Goal: Task Accomplishment & Management: Manage account settings

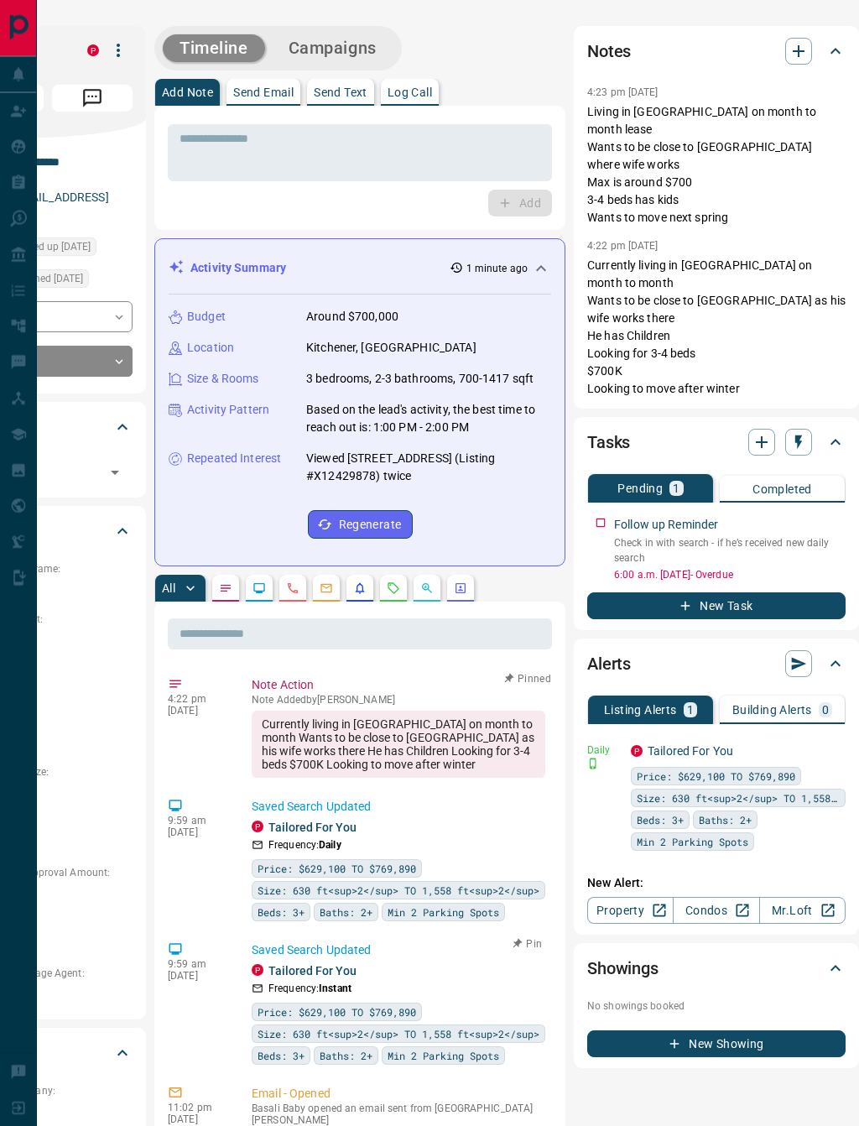
scroll to position [1, 0]
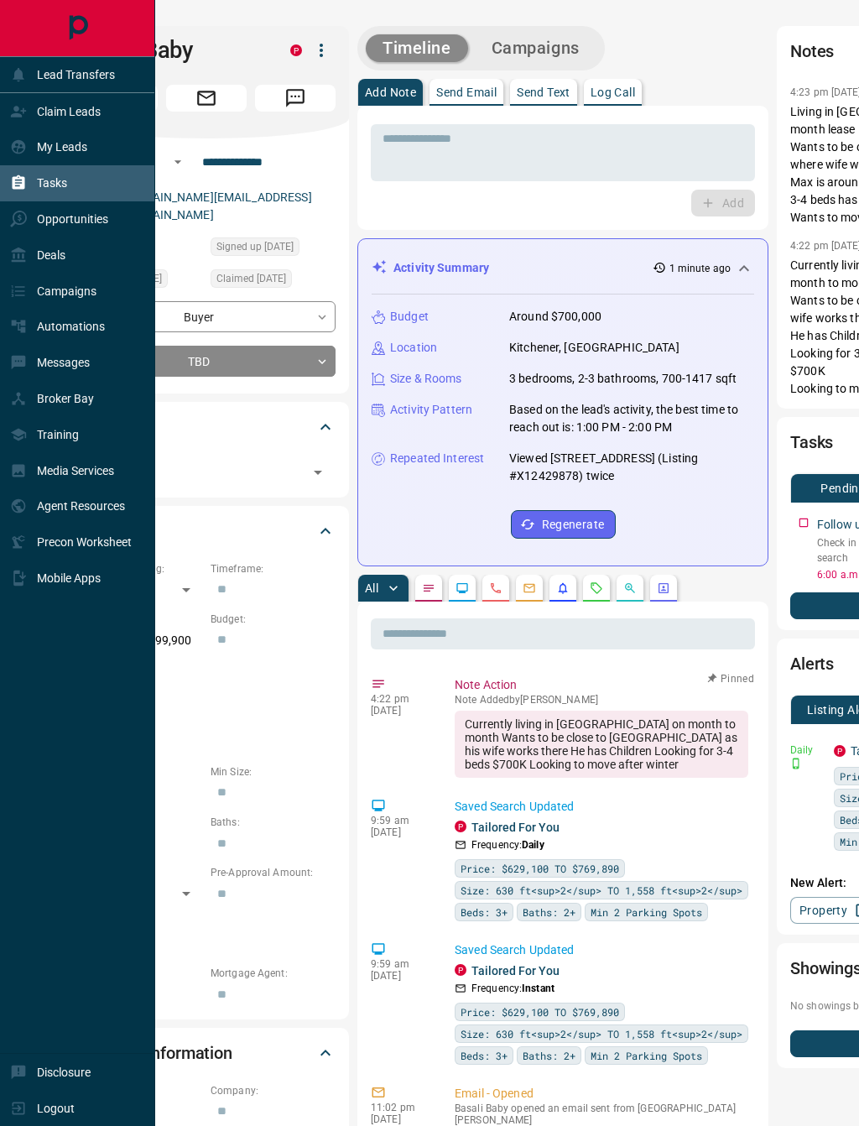
click at [20, 187] on icon at bounding box center [19, 182] width 13 height 14
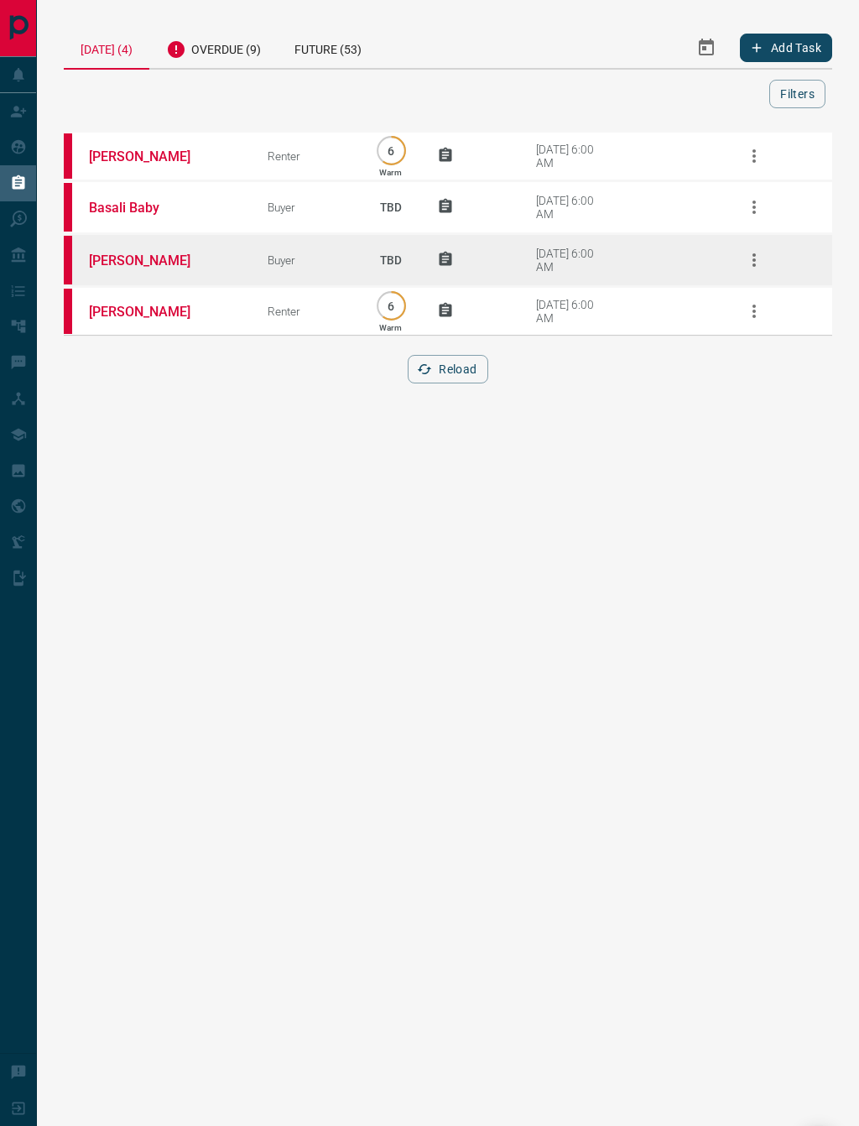
click at [131, 273] on td "[PERSON_NAME]" at bounding box center [153, 260] width 179 height 53
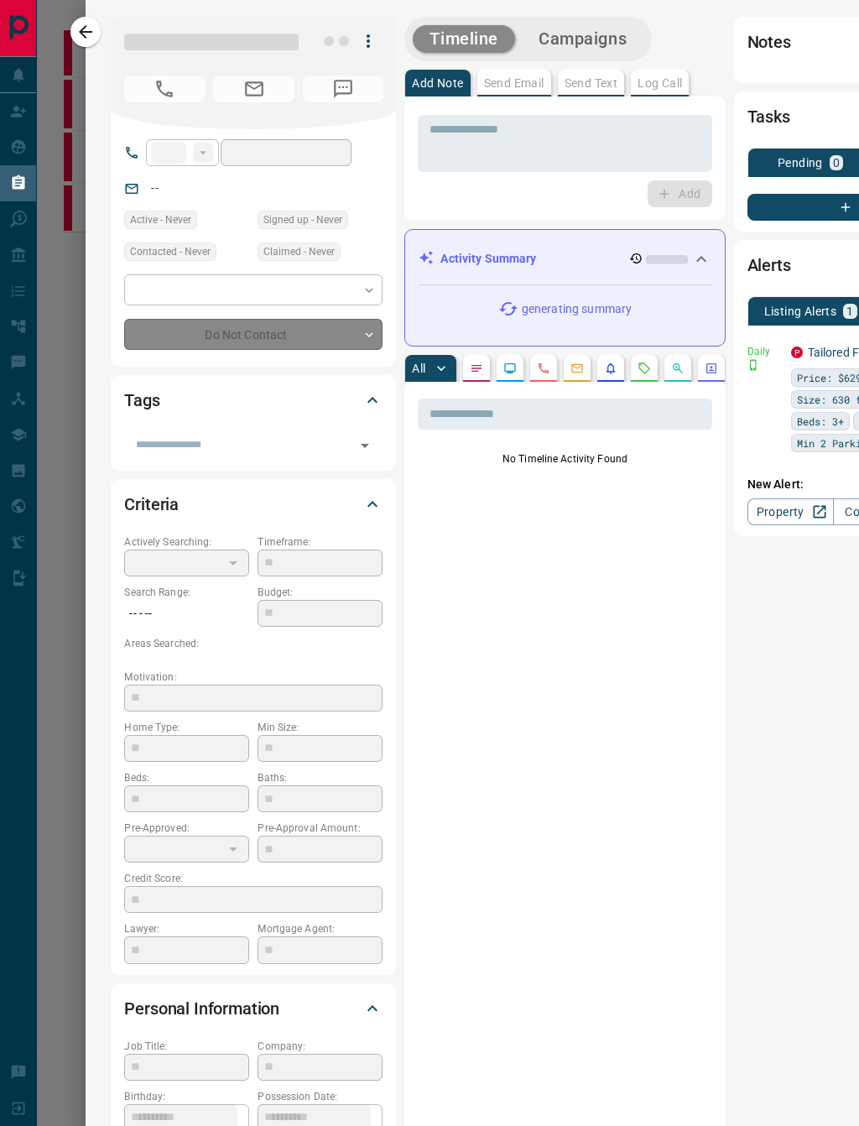
type input "**"
type input "**********"
type input "**"
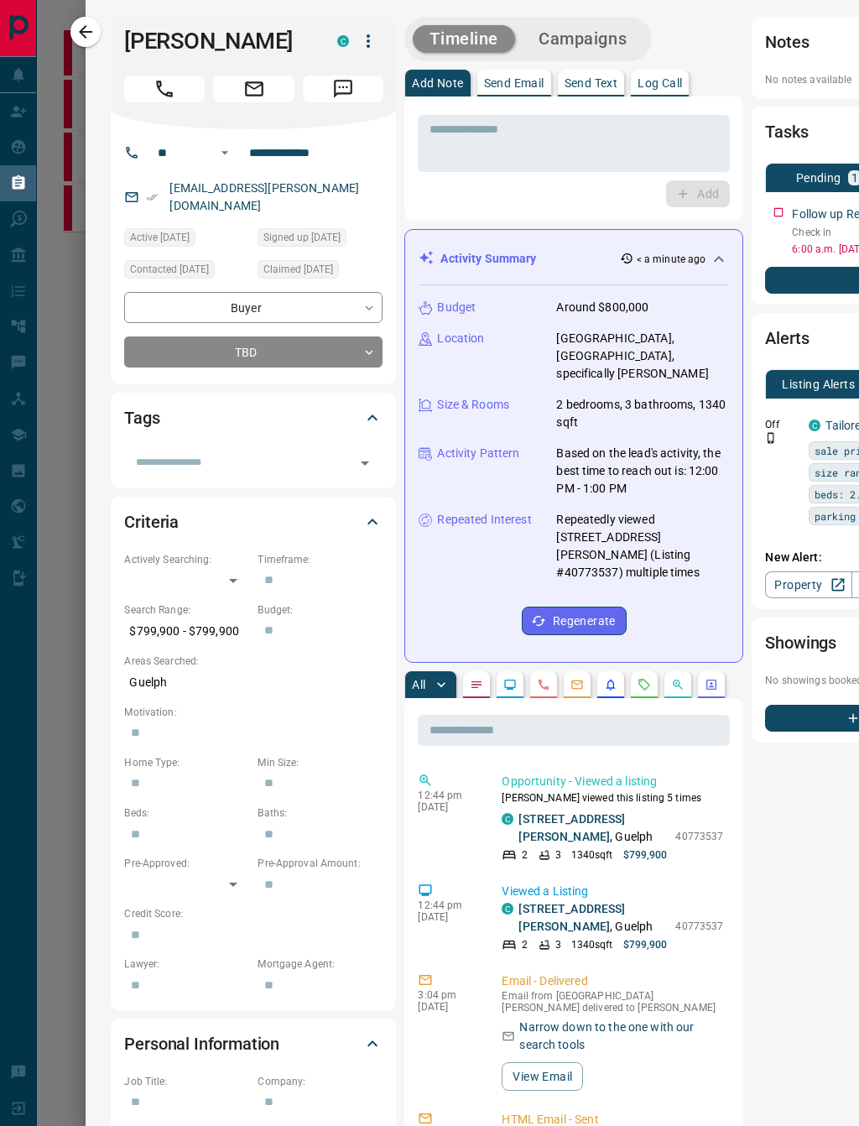
click at [592, 85] on p "Send Text" at bounding box center [592, 83] width 54 height 12
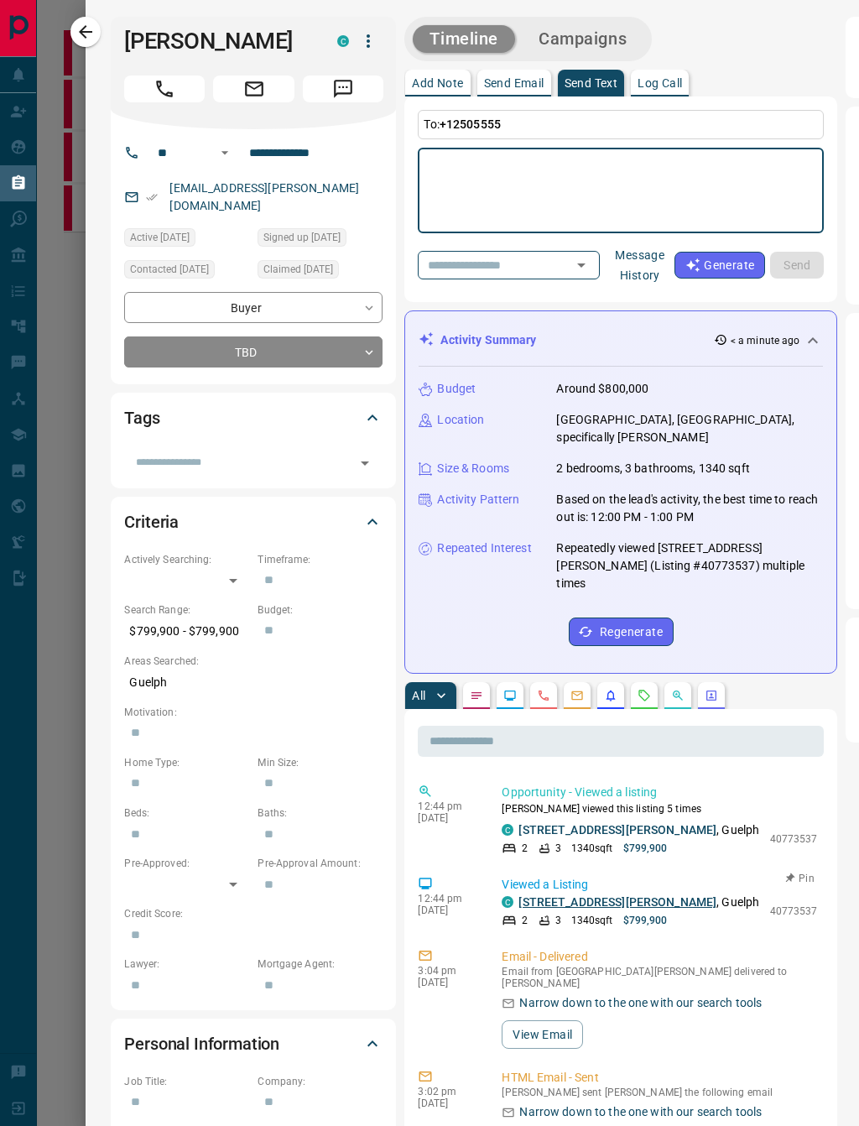
click at [563, 895] on link "[STREET_ADDRESS][PERSON_NAME]" at bounding box center [618, 901] width 198 height 13
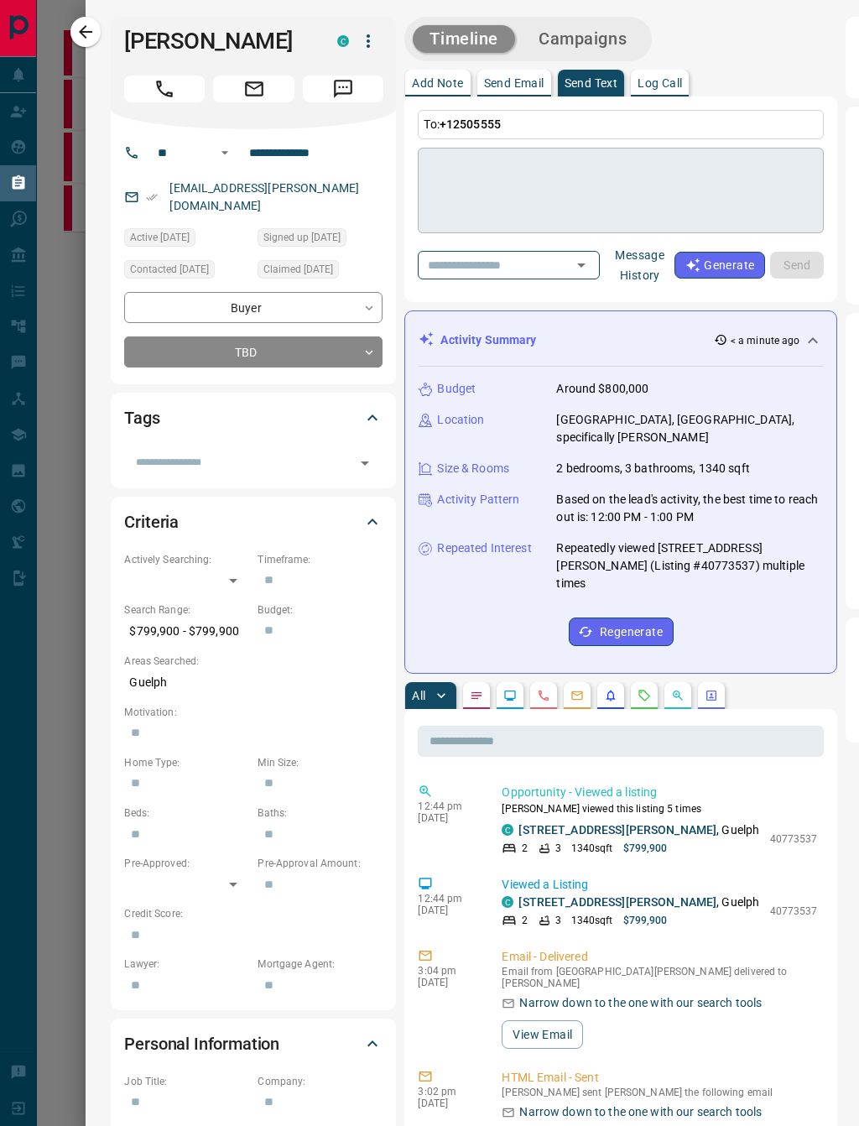
click at [571, 197] on textarea at bounding box center [621, 190] width 383 height 71
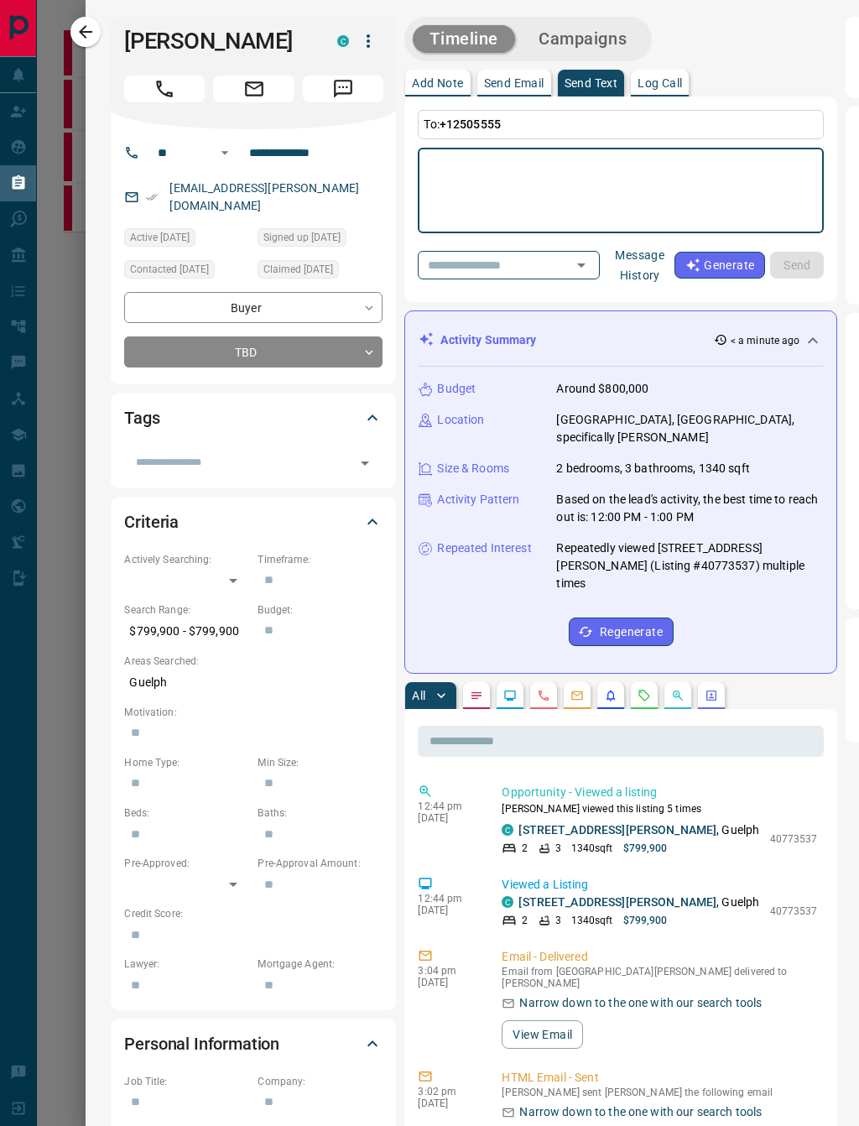
click at [377, 27] on div "C" at bounding box center [359, 41] width 45 height 29
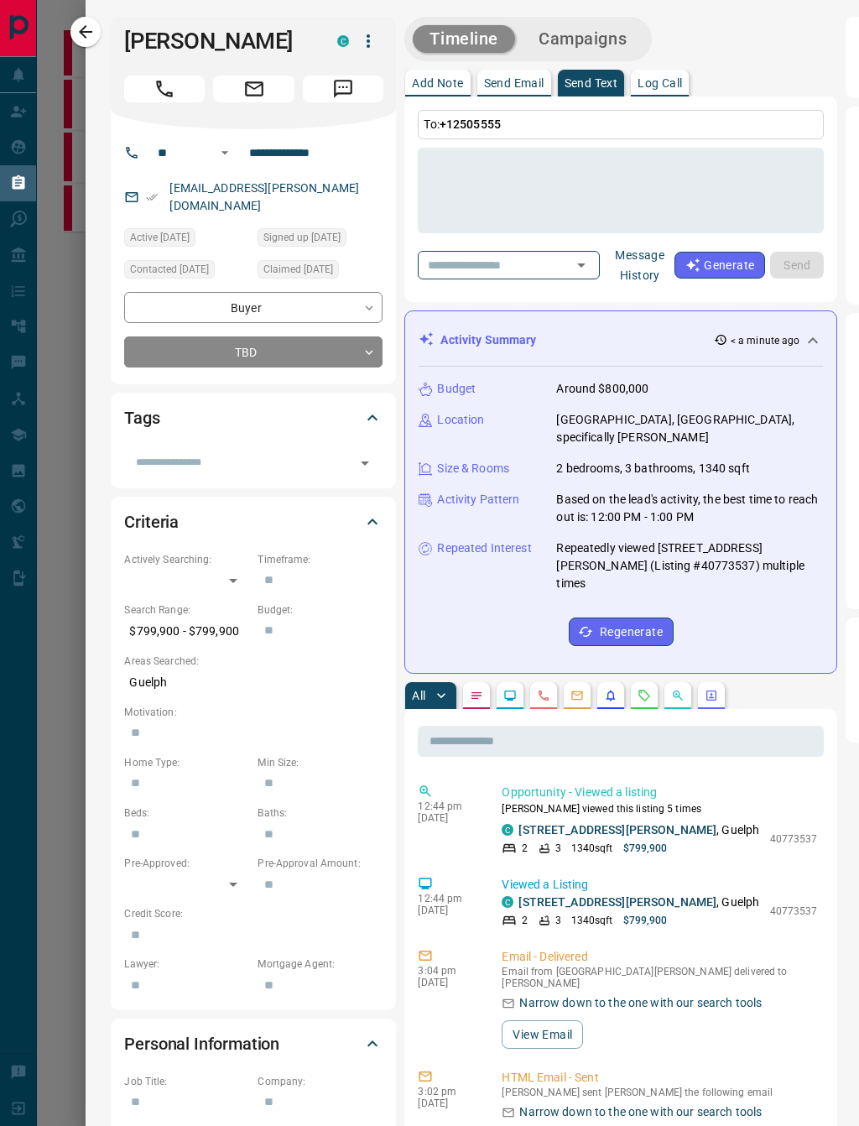
click at [376, 408] on icon at bounding box center [373, 418] width 20 height 20
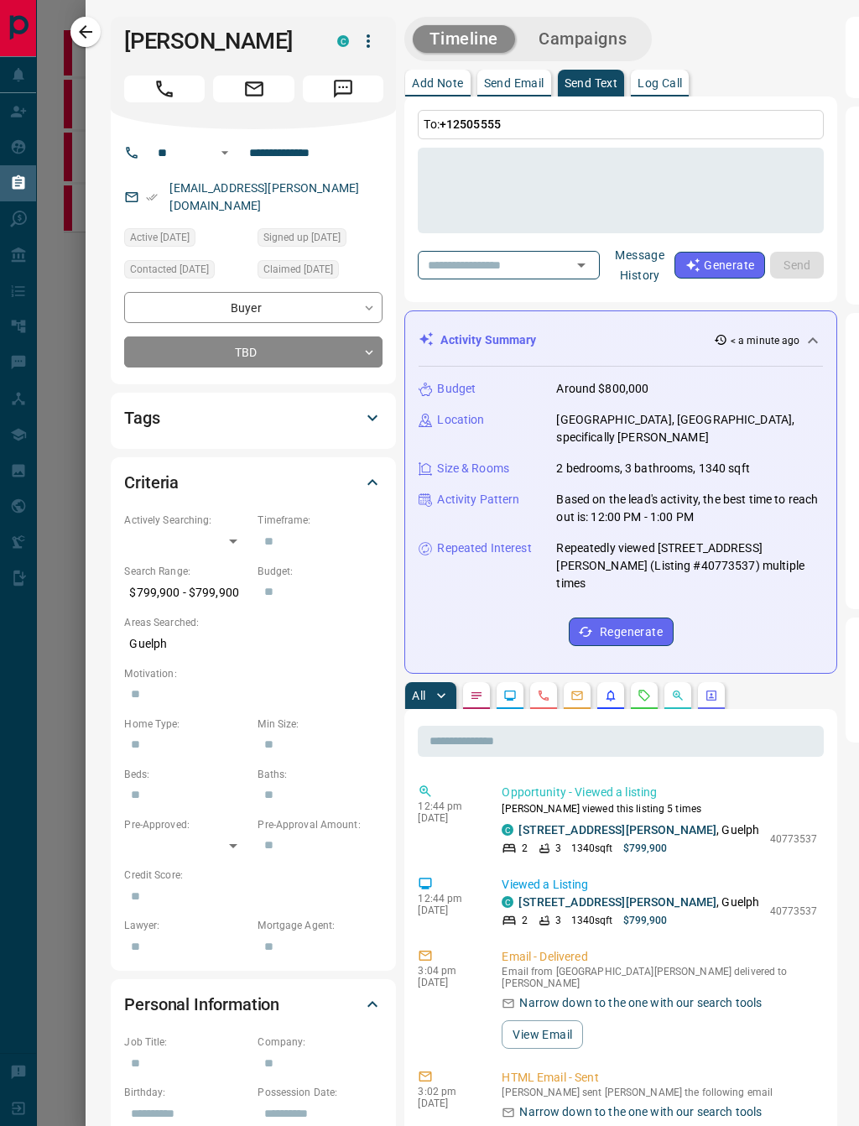
click at [520, 94] on button "Send Email" at bounding box center [514, 83] width 74 height 27
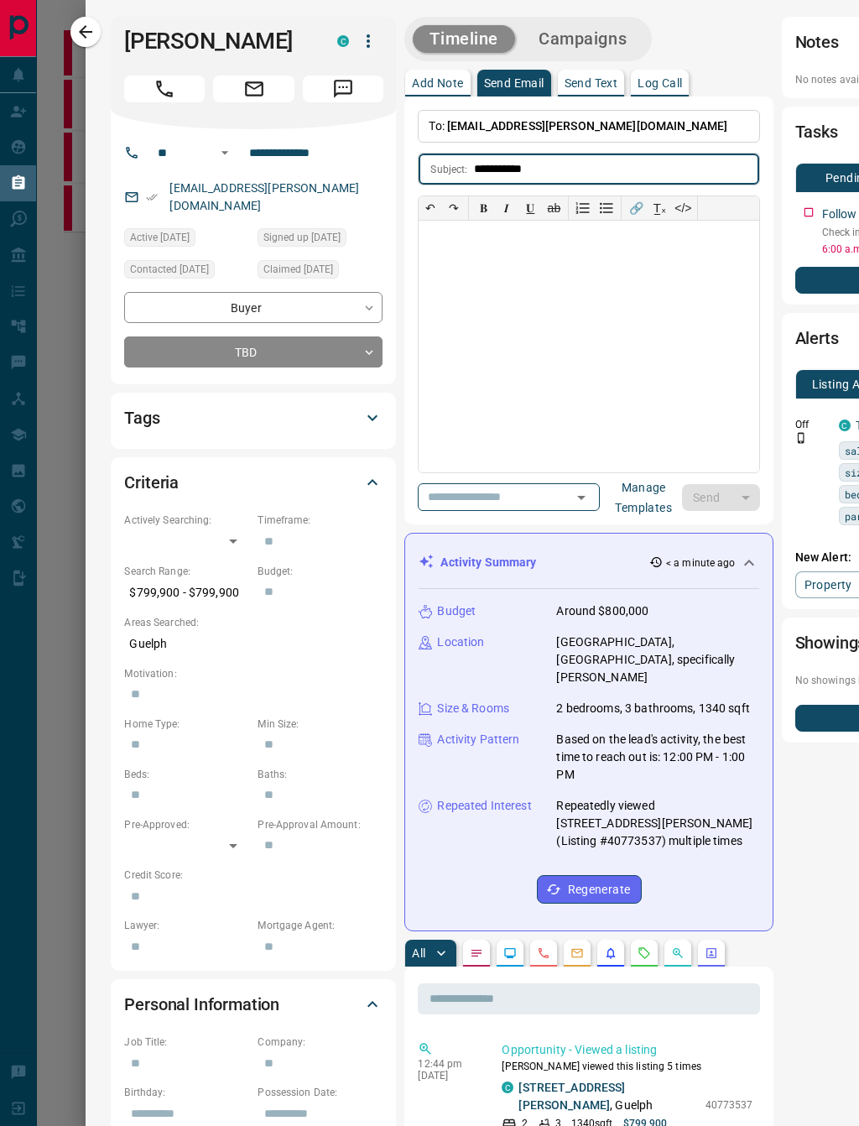
type input "**********"
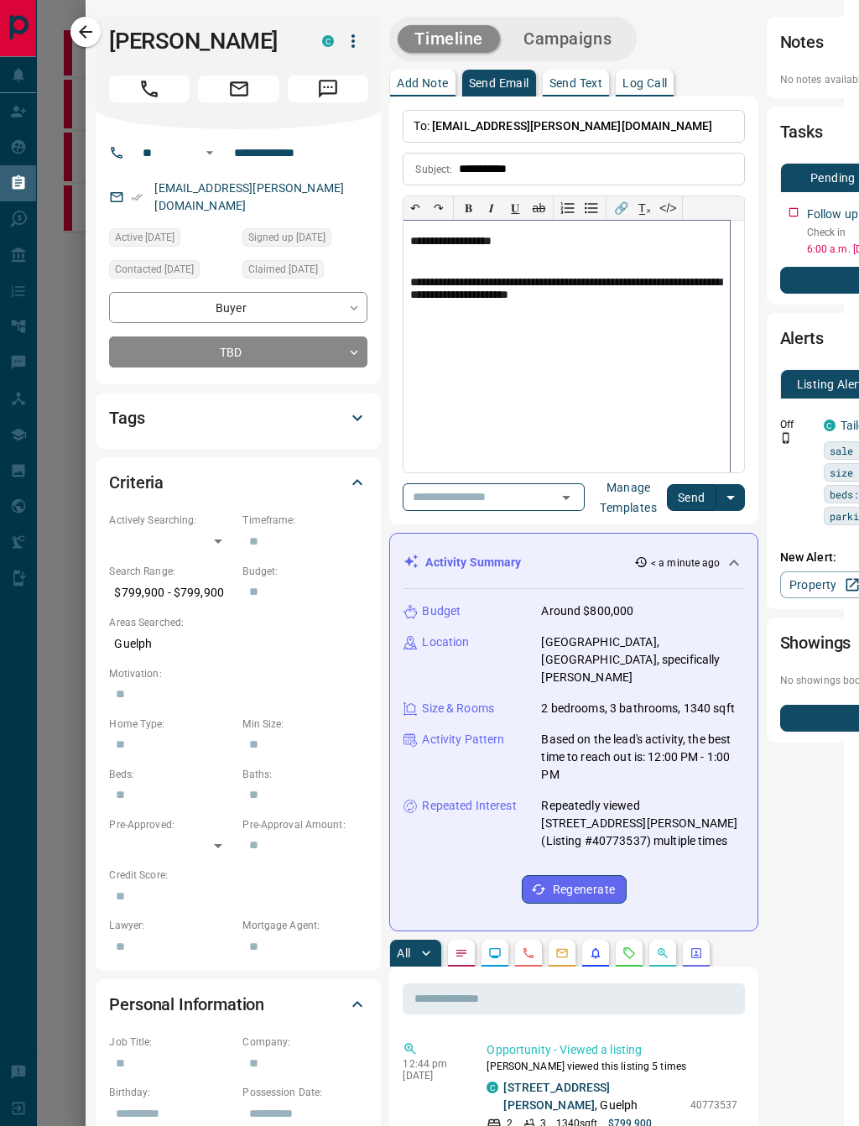
scroll to position [0, 16]
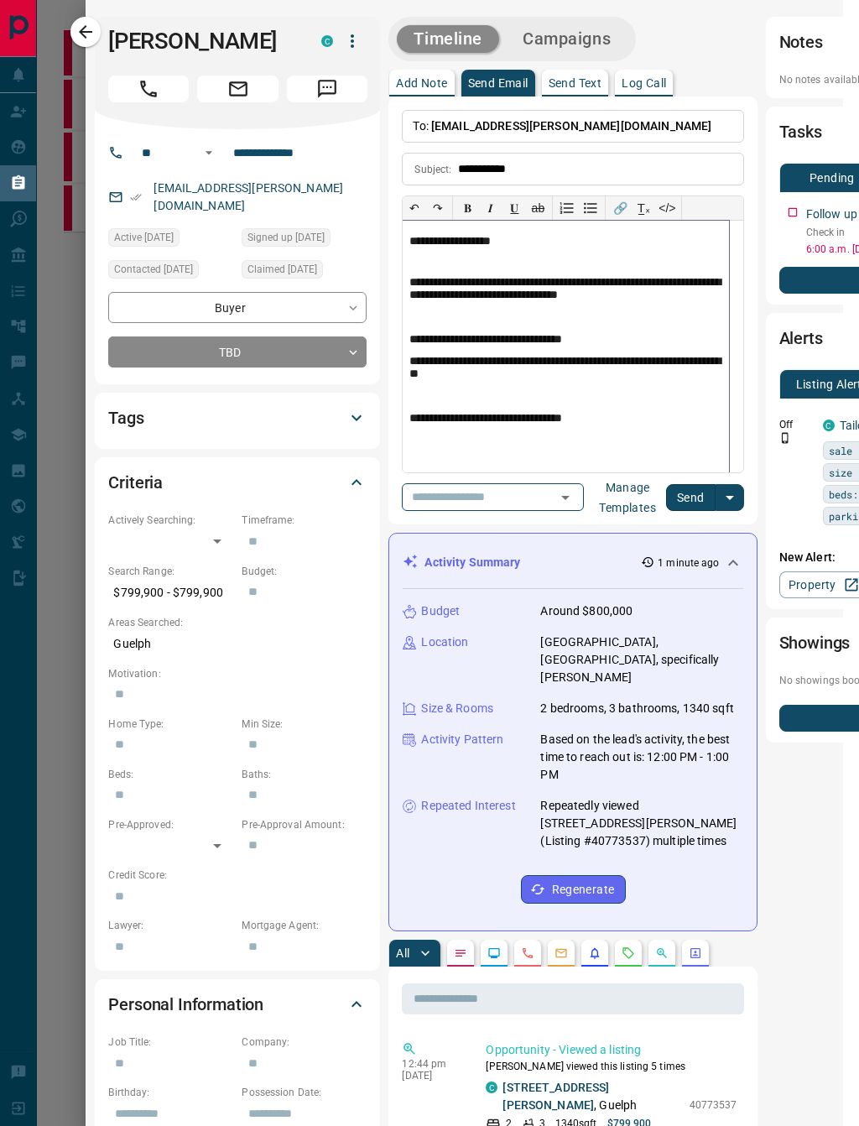
click at [415, 343] on p "**********" at bounding box center [566, 340] width 313 height 15
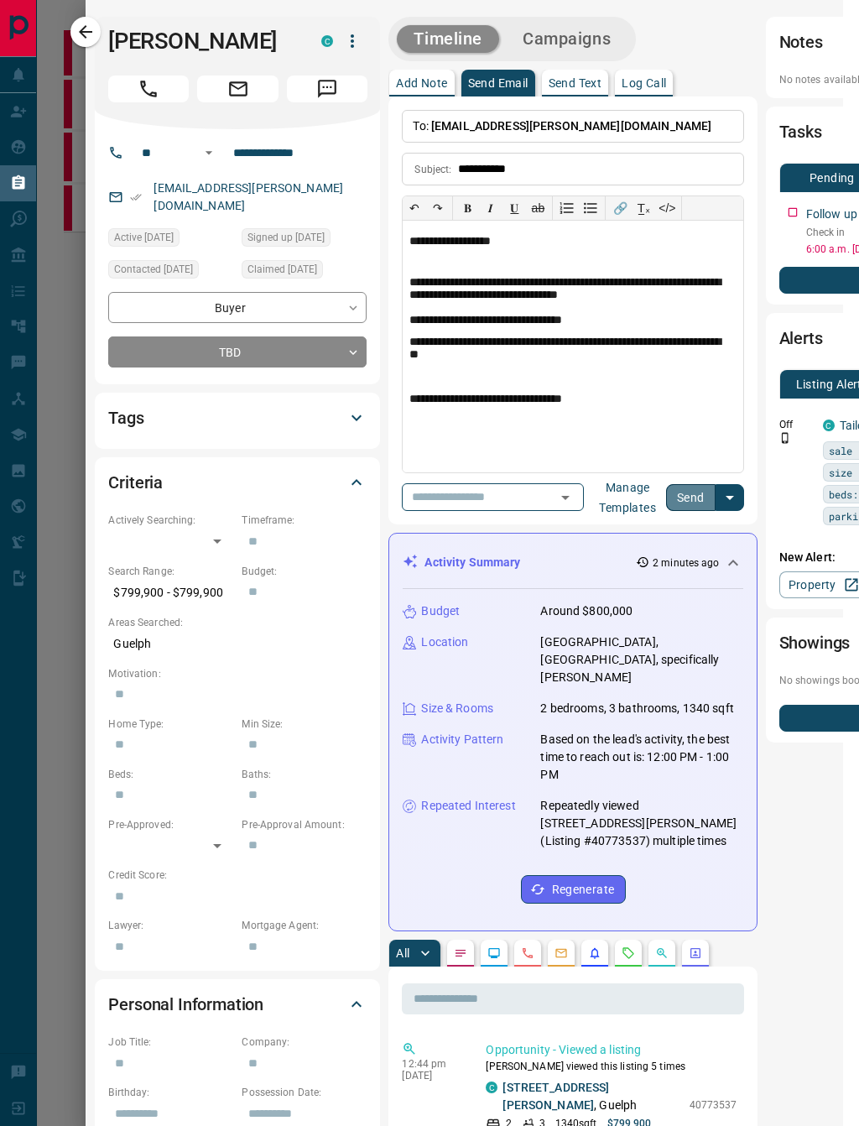
click at [683, 499] on button "Send" at bounding box center [691, 497] width 50 height 27
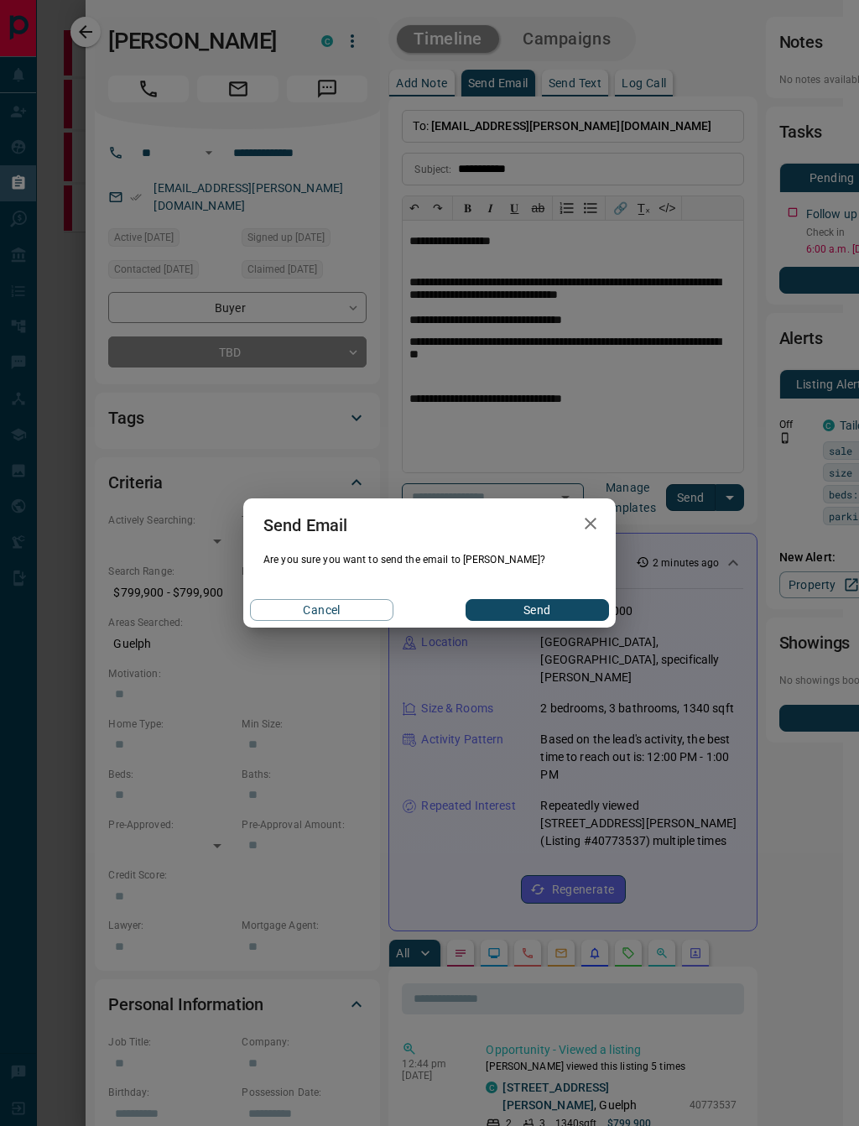
click at [535, 613] on button "Send" at bounding box center [537, 610] width 143 height 22
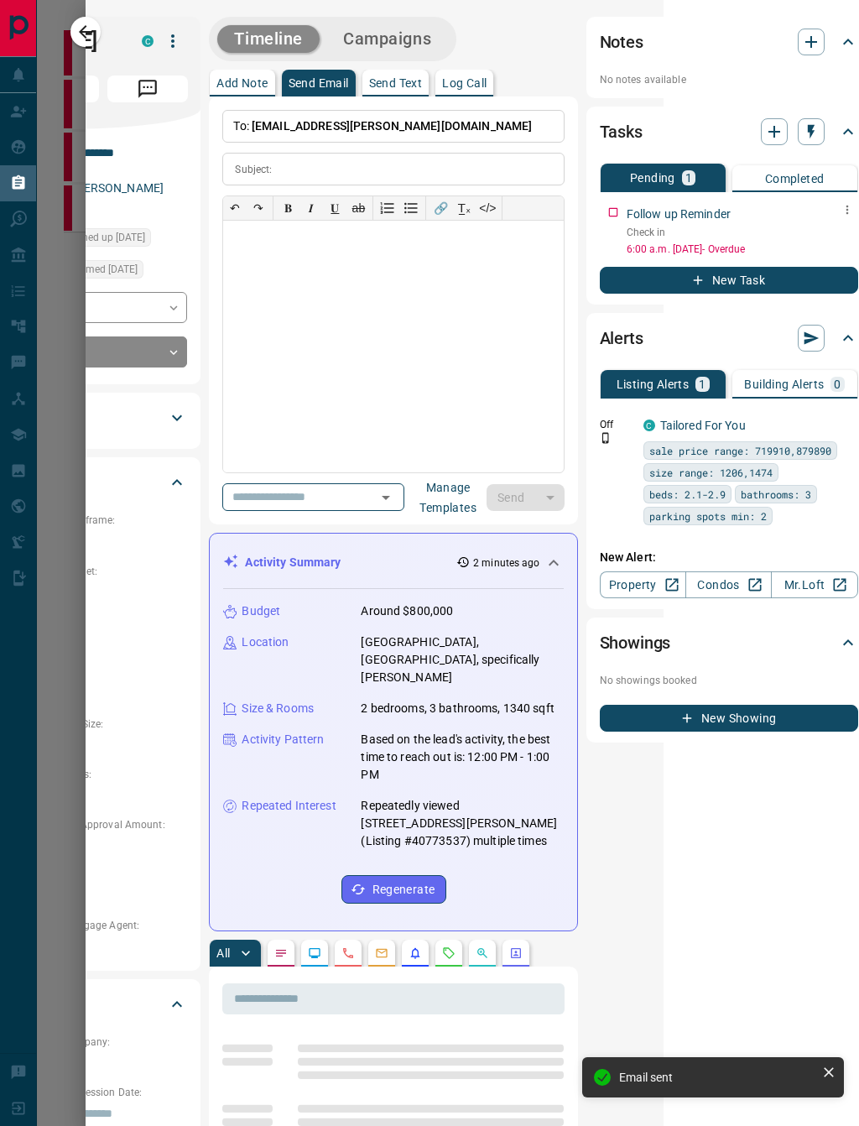
scroll to position [0, 194]
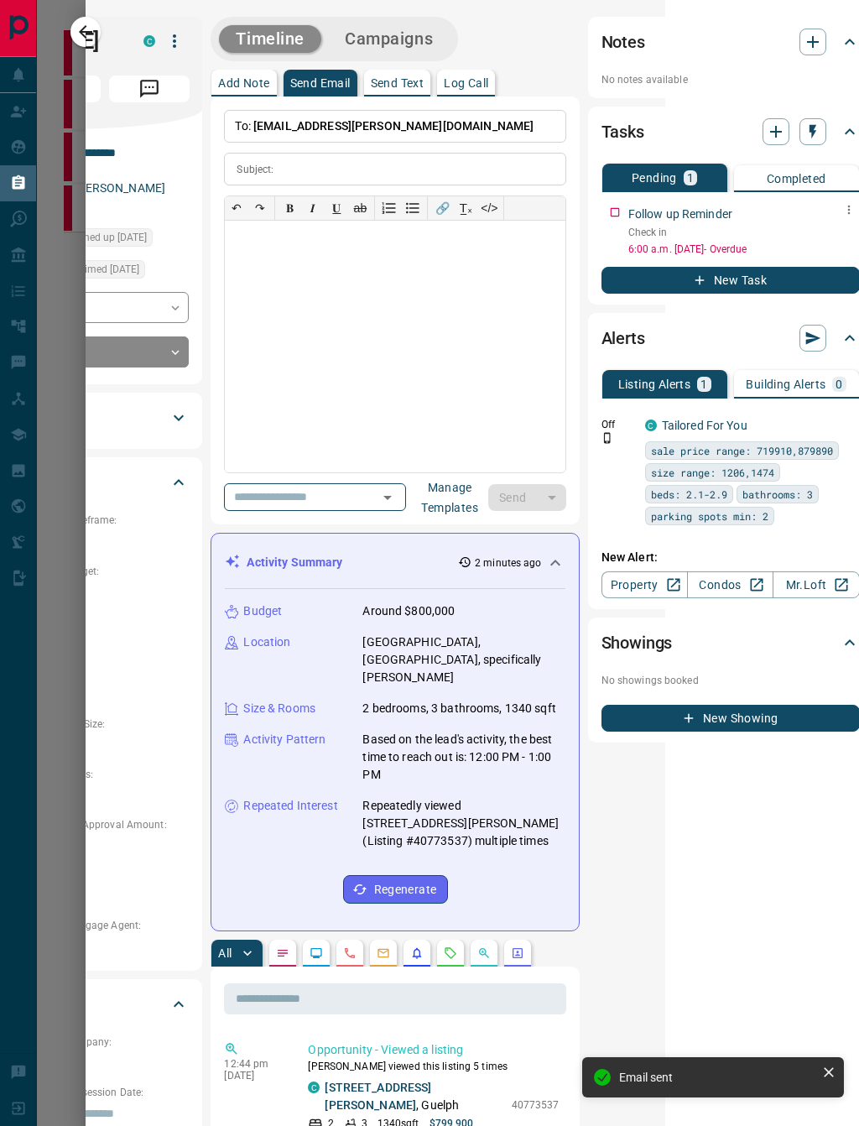
click at [843, 211] on icon "button" at bounding box center [849, 209] width 13 height 13
click at [817, 248] on li "Edit" at bounding box center [808, 241] width 74 height 25
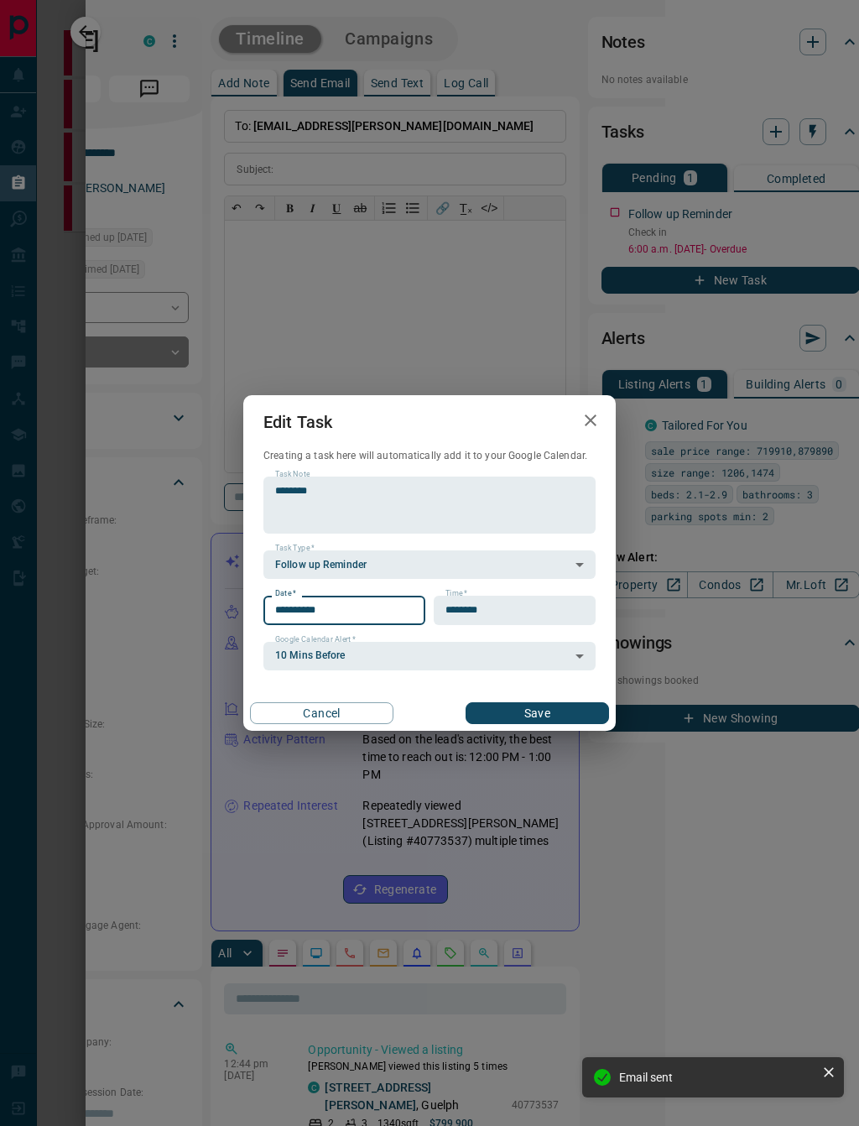
click at [347, 609] on input "**********" at bounding box center [338, 610] width 150 height 29
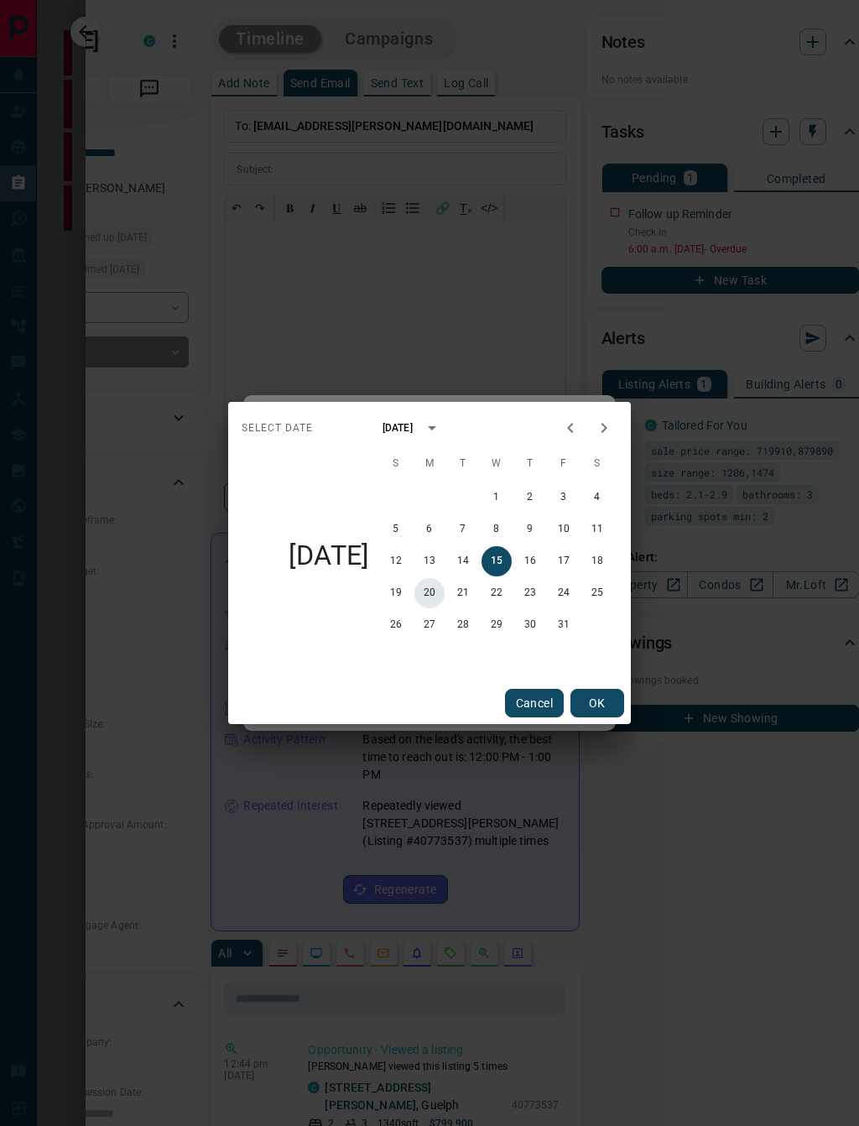
click at [435, 593] on button "20" at bounding box center [430, 593] width 30 height 30
type input "**********"
click at [597, 708] on button "OK" at bounding box center [598, 703] width 54 height 29
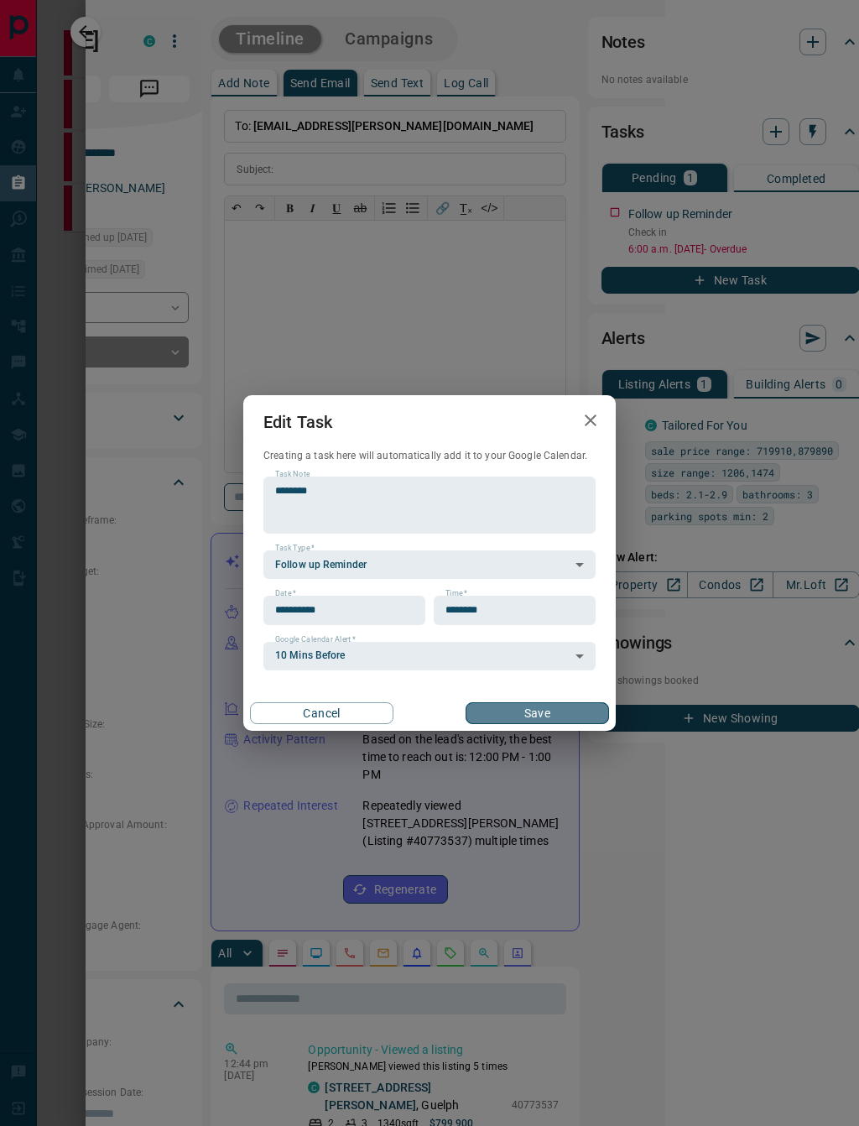
click at [565, 713] on button "Save" at bounding box center [537, 713] width 143 height 22
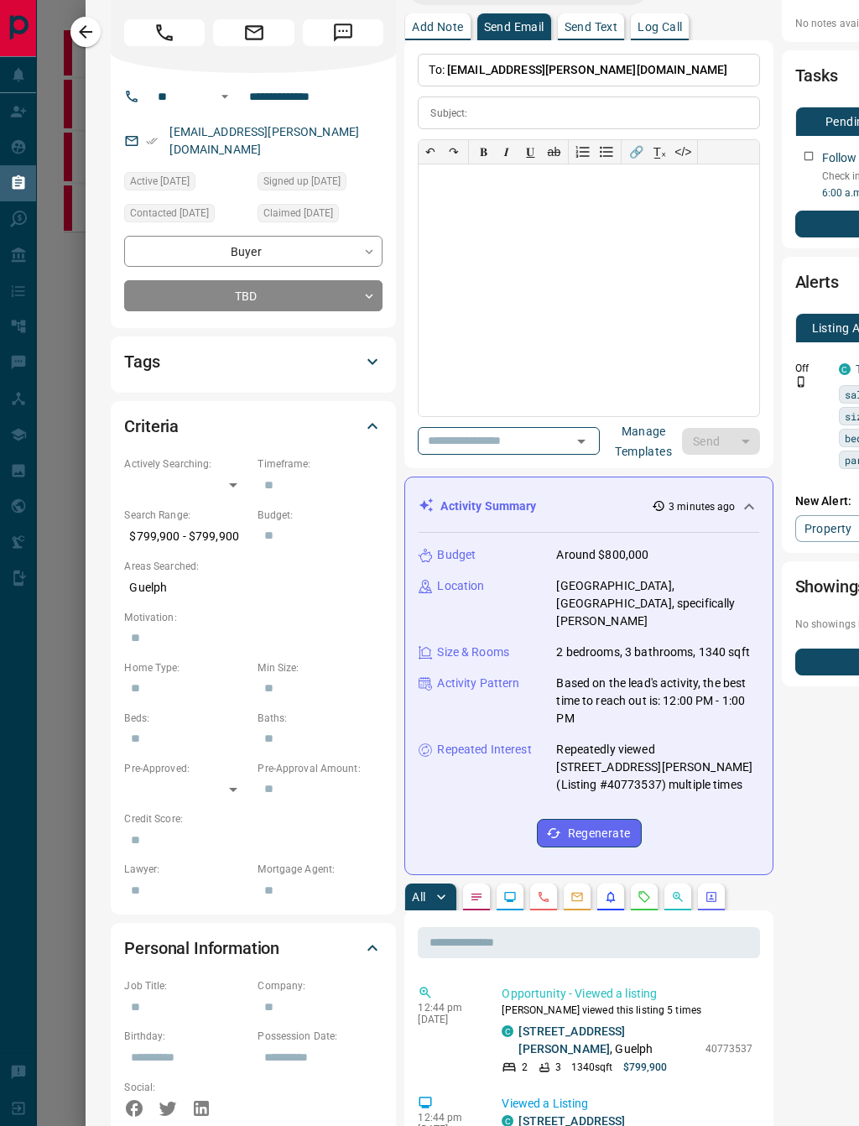
scroll to position [70, -2]
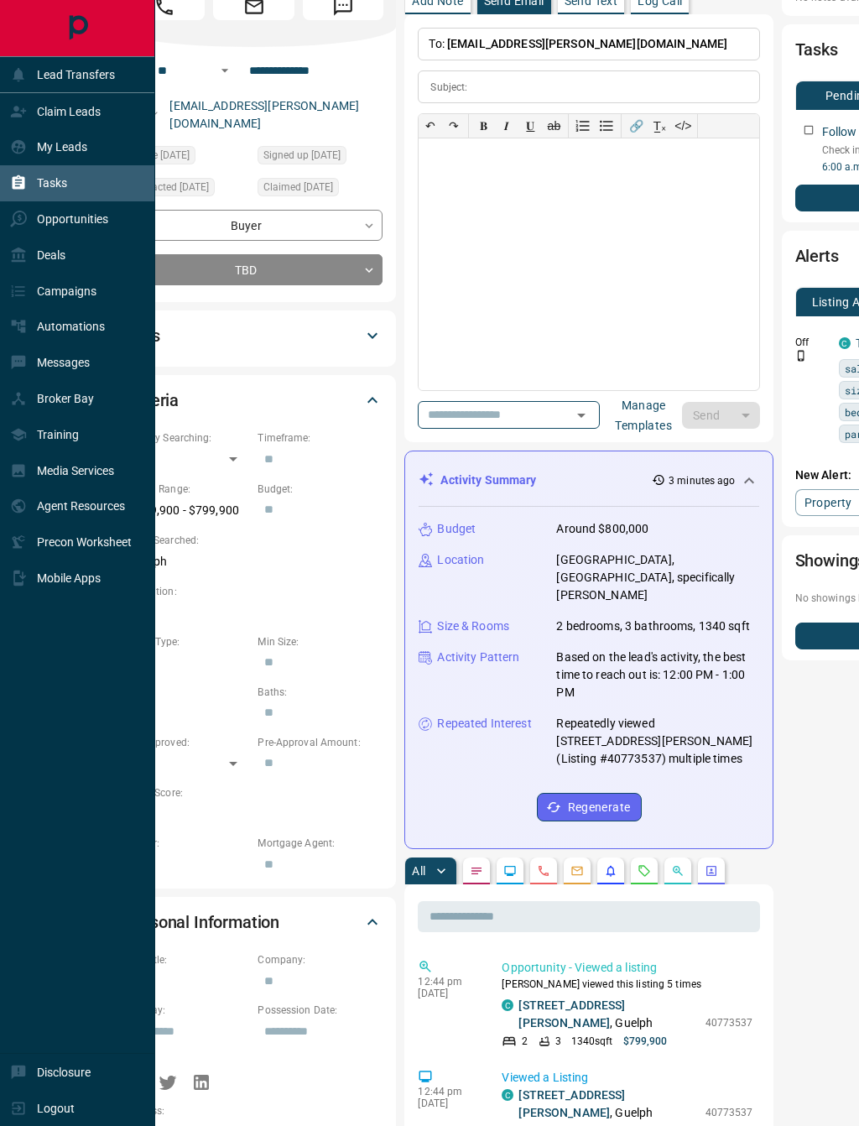
click at [15, 180] on icon at bounding box center [18, 183] width 17 height 17
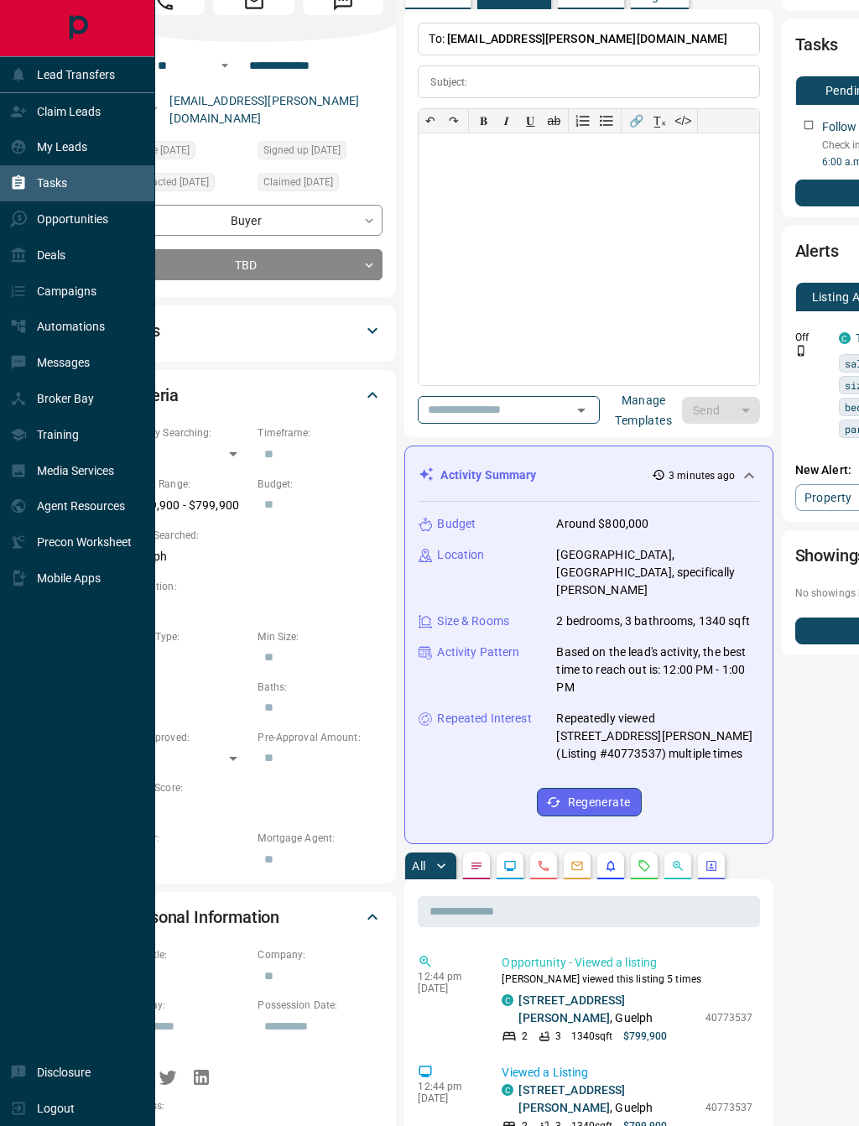
scroll to position [88, 0]
click at [60, 190] on p "Tasks" at bounding box center [52, 182] width 30 height 13
click at [37, 181] on p "Tasks" at bounding box center [52, 182] width 30 height 13
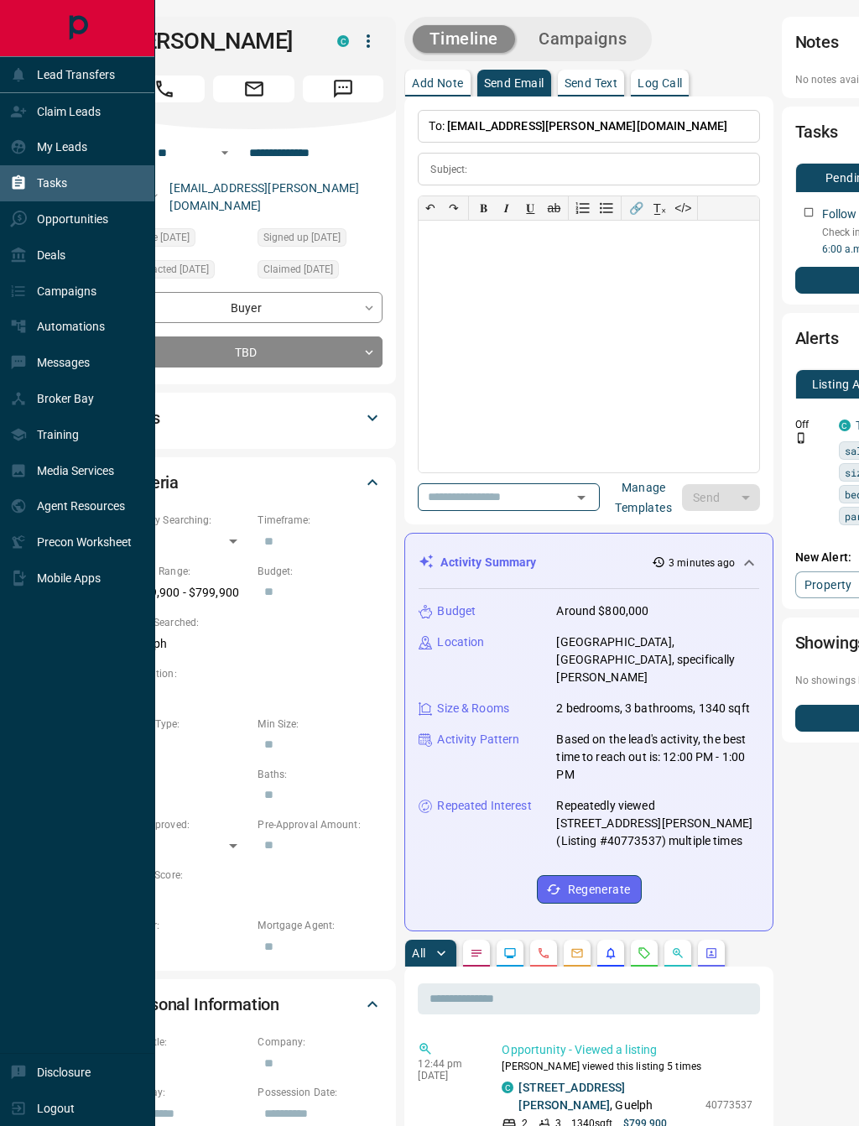
scroll to position [0, 0]
click at [47, 201] on div "Tasks" at bounding box center [77, 183] width 155 height 36
click at [83, 161] on div "My Leads" at bounding box center [48, 147] width 77 height 28
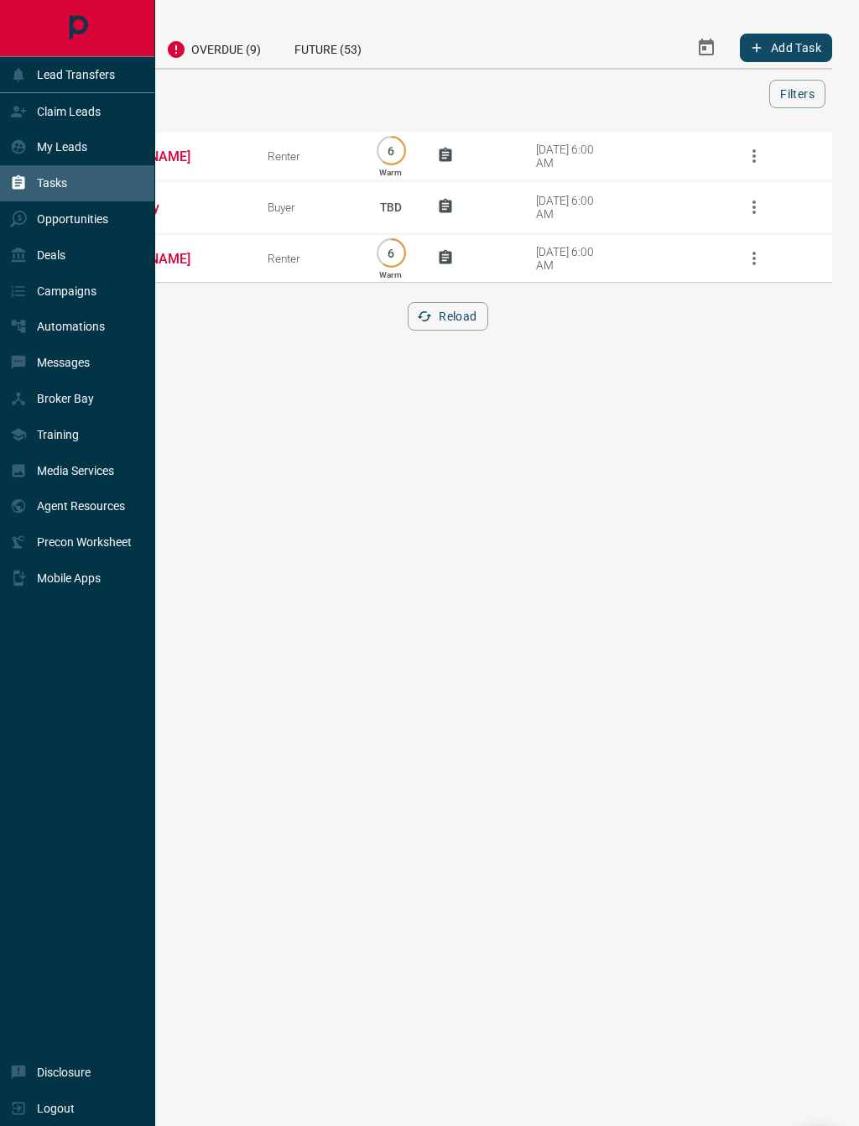
click at [76, 185] on div "Tasks" at bounding box center [77, 183] width 155 height 36
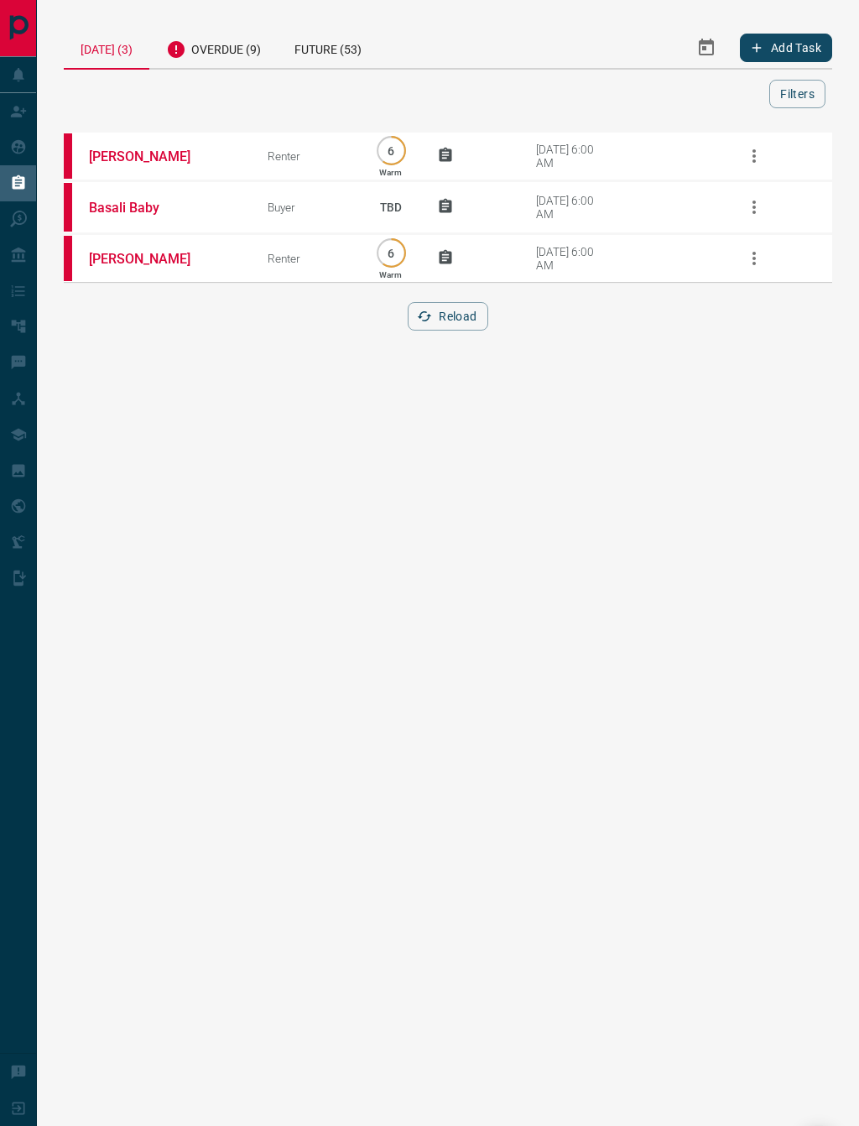
click at [263, 342] on div "[PERSON_NAME] Renter 6 Warm [DATE] 6:00 AM Basali Baby Buyer TBD [DATE] 6:00 AM…" at bounding box center [448, 240] width 769 height 221
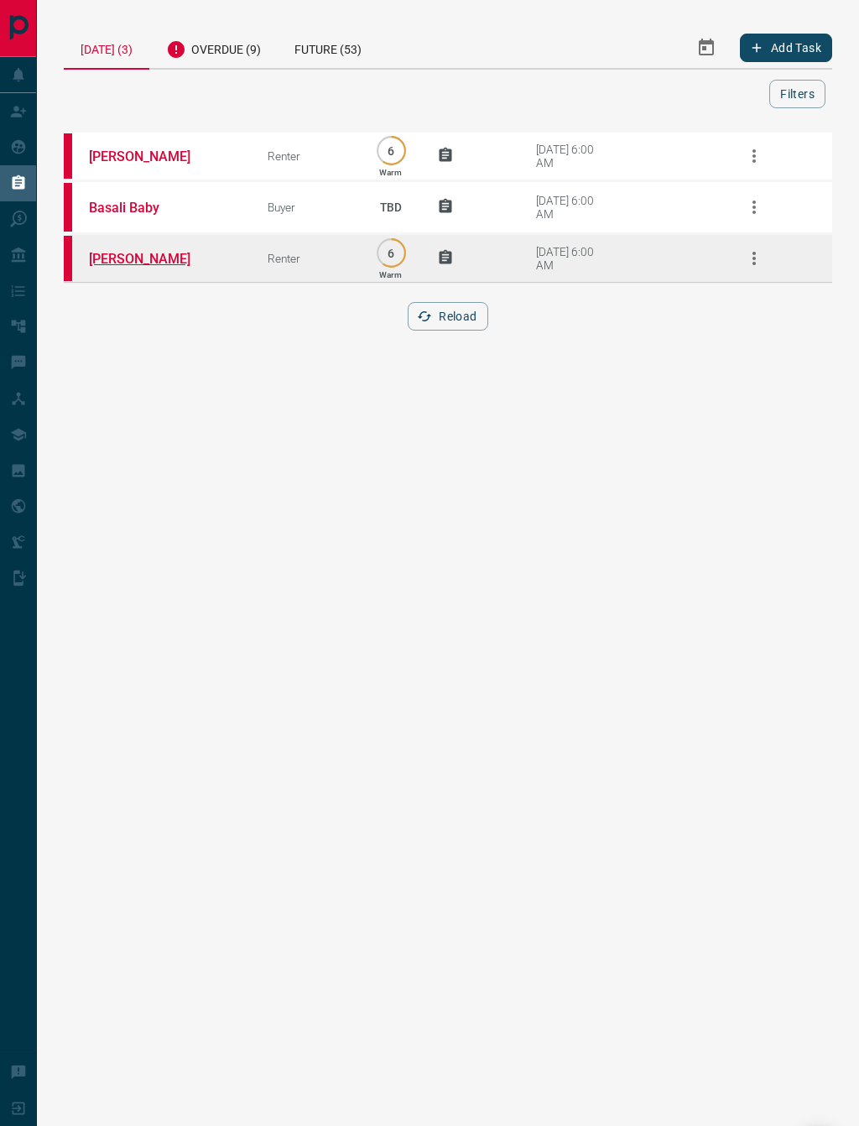
click at [130, 267] on link "[PERSON_NAME]" at bounding box center [152, 259] width 126 height 16
